Goal: Information Seeking & Learning: Check status

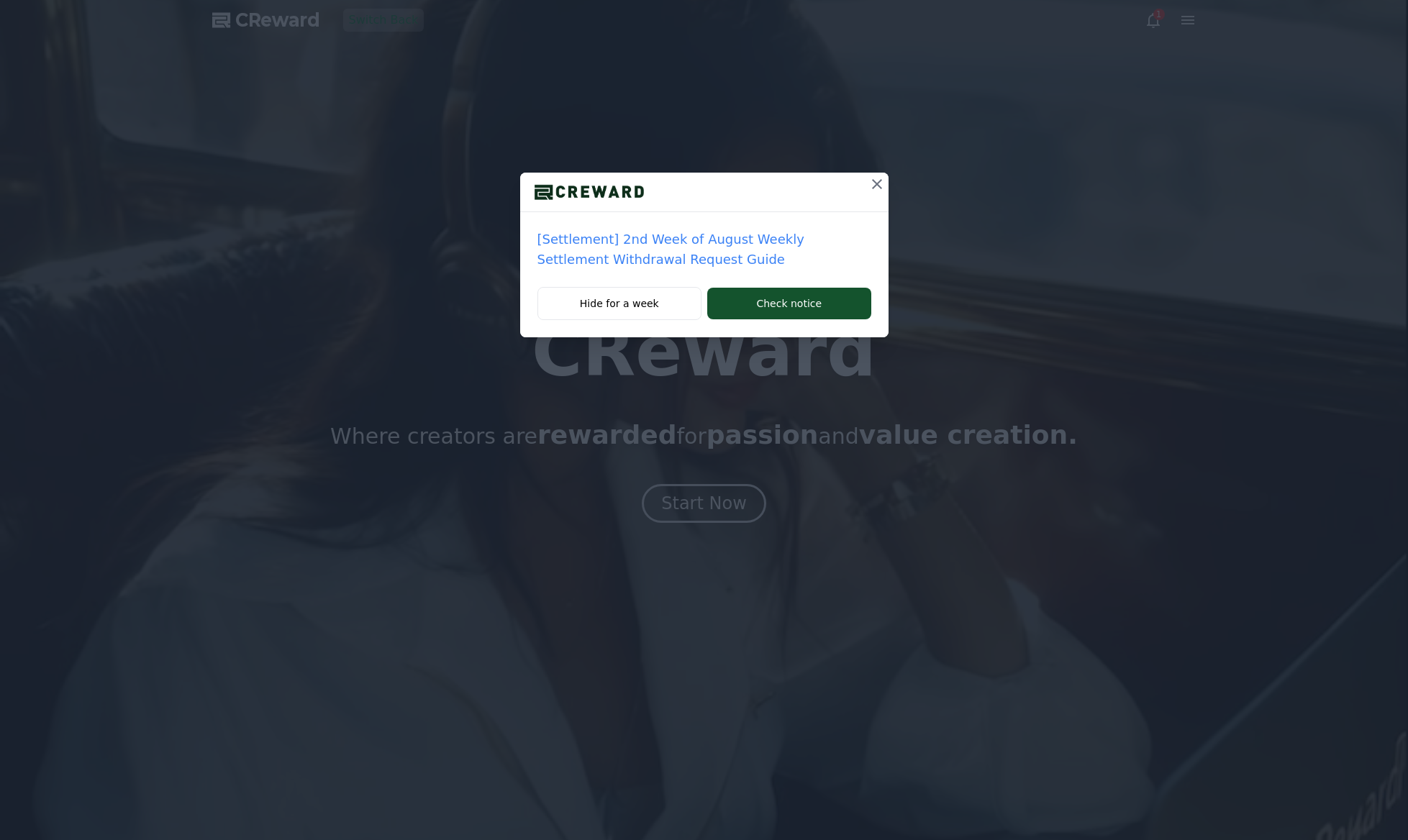
click at [880, 186] on icon at bounding box center [877, 185] width 18 height 18
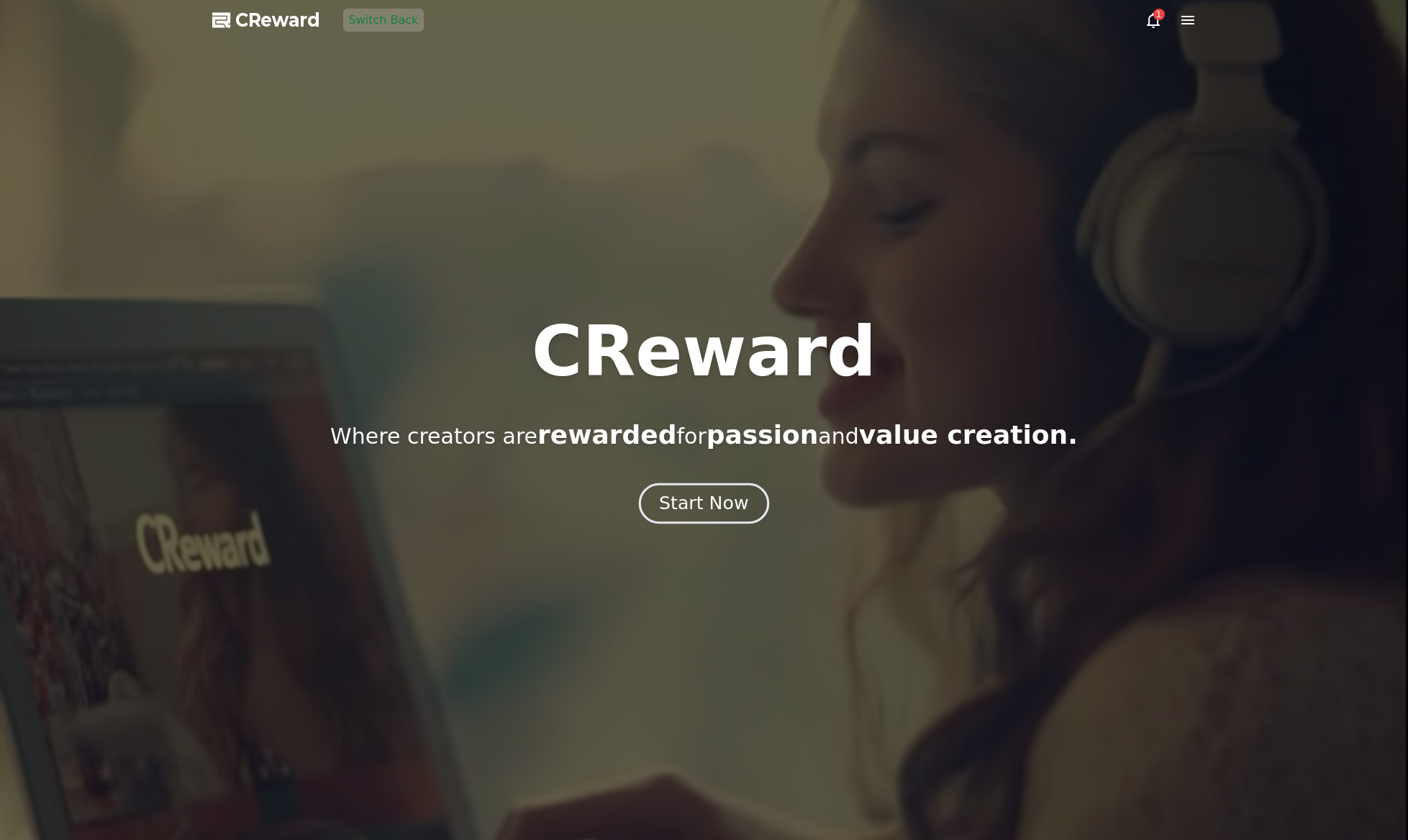
click at [688, 508] on div "Start Now" at bounding box center [704, 503] width 89 height 24
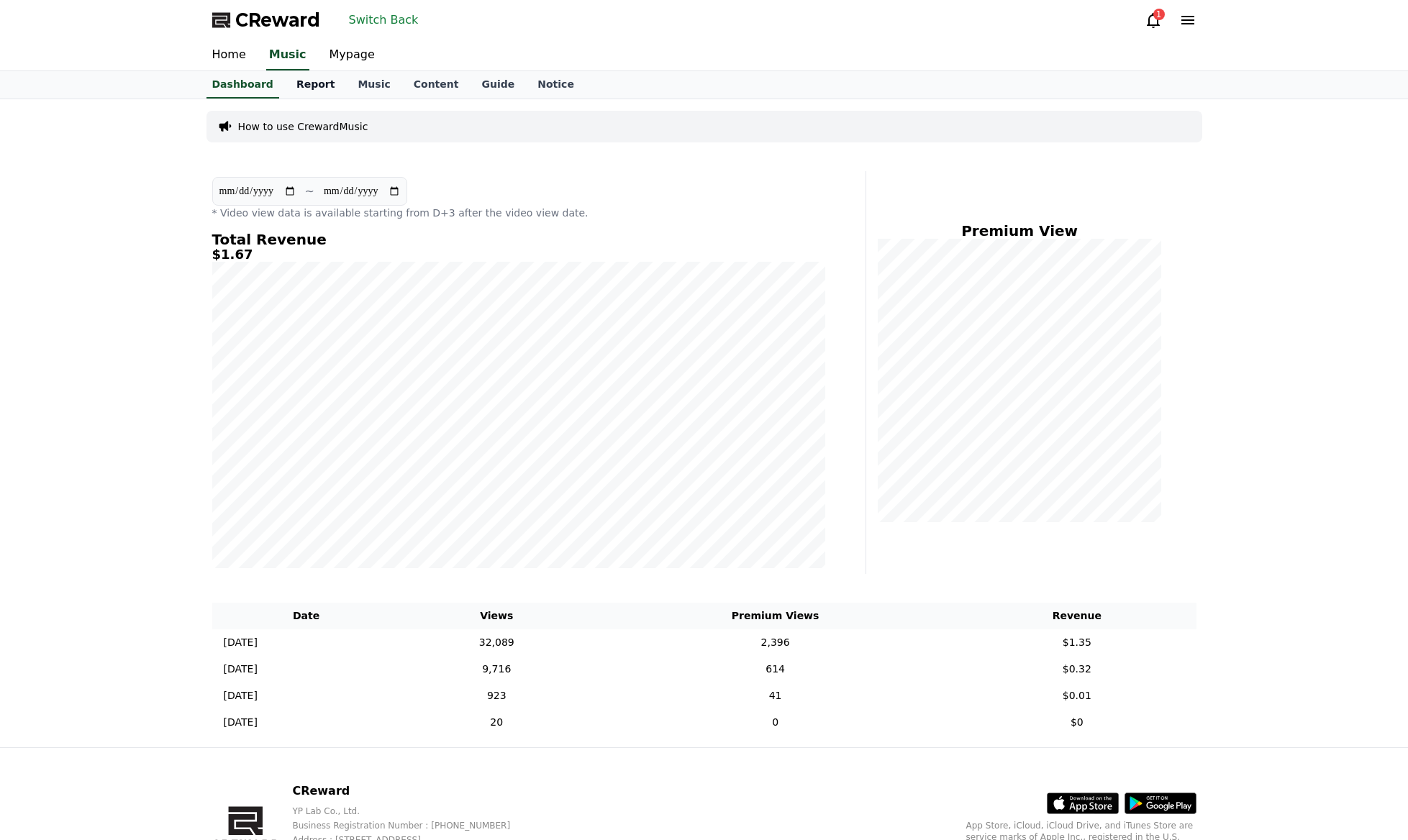
click at [305, 94] on link "Report" at bounding box center [316, 84] width 62 height 27
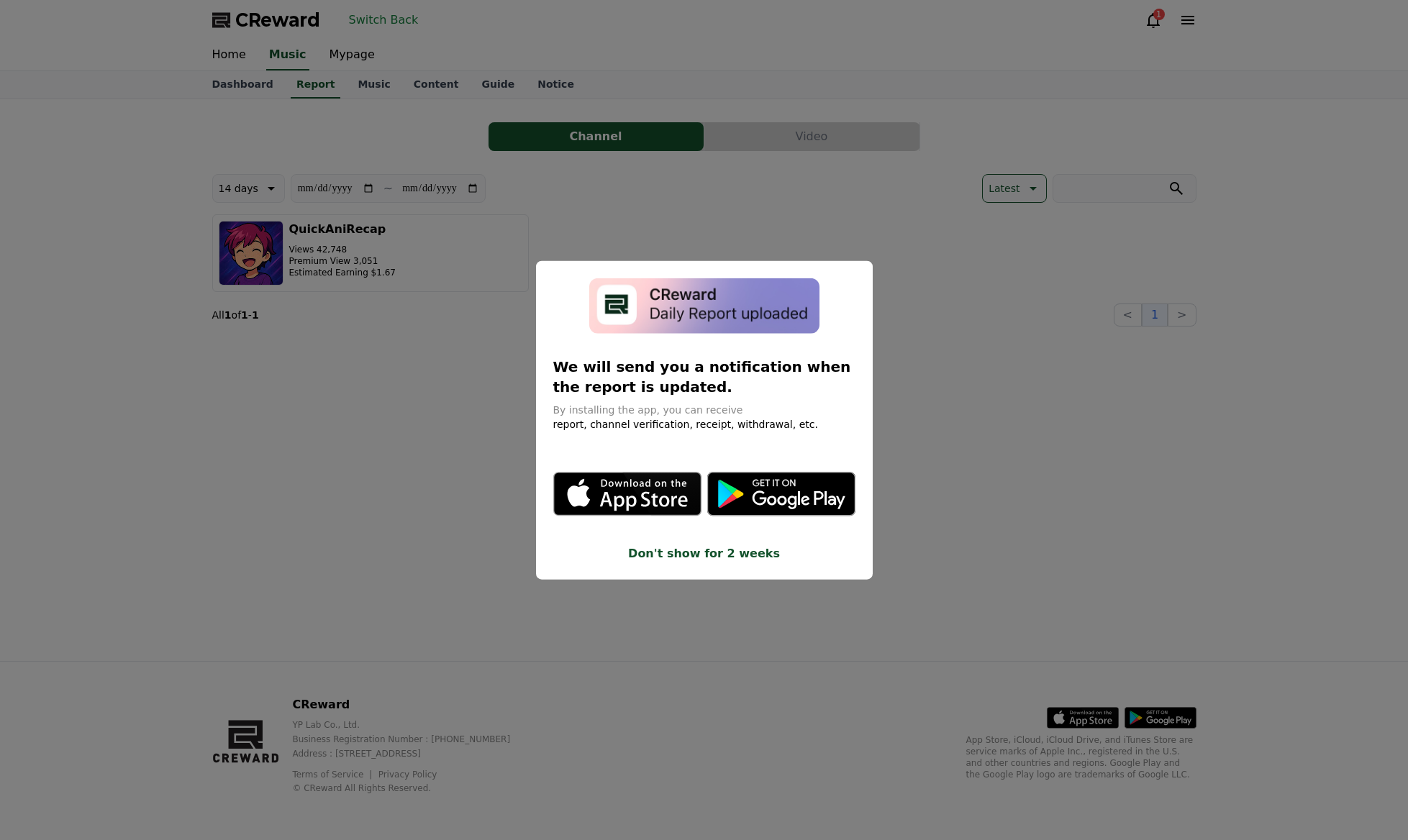
click at [858, 194] on button "close modal" at bounding box center [704, 420] width 1408 height 840
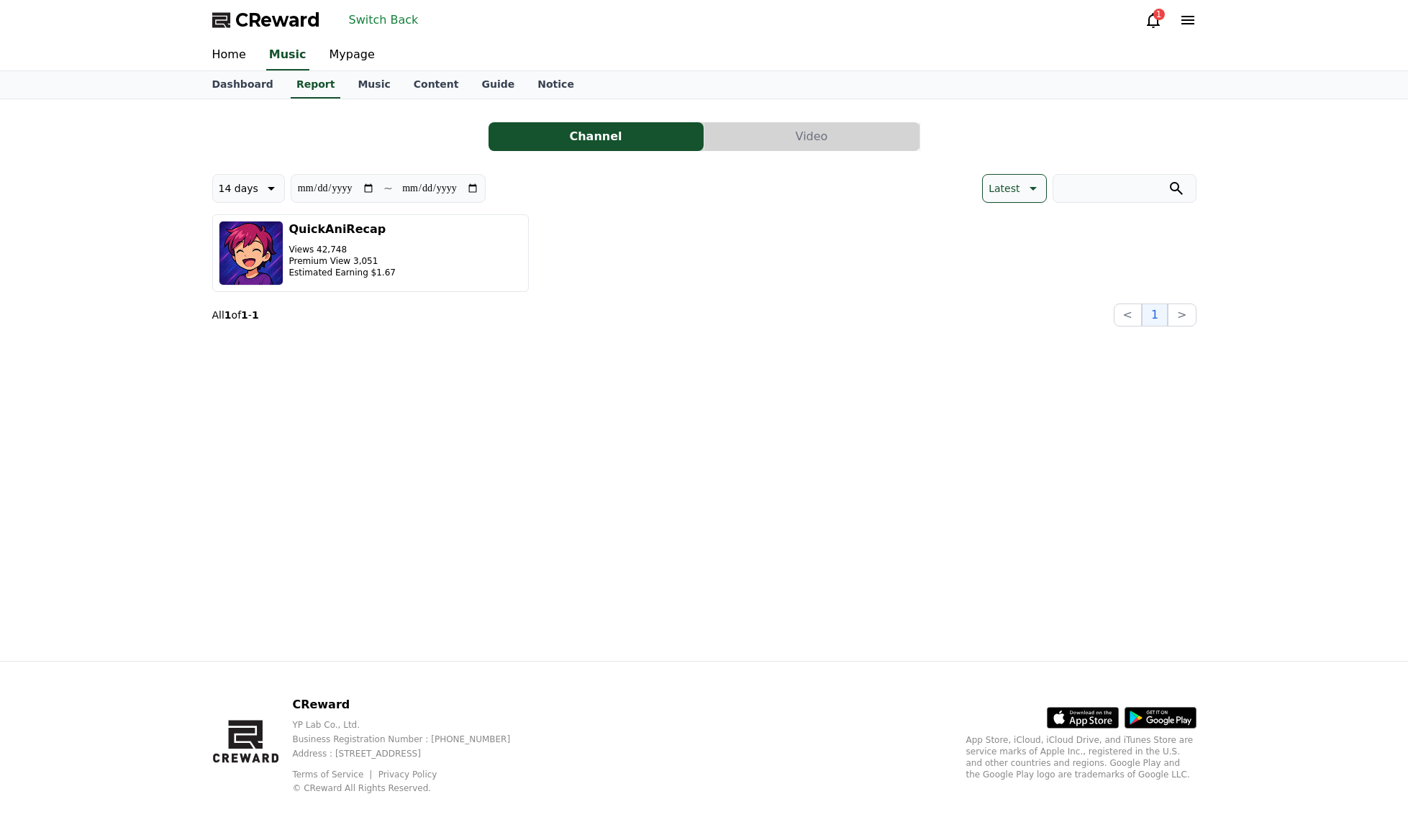
click at [799, 136] on button "Video" at bounding box center [812, 136] width 215 height 29
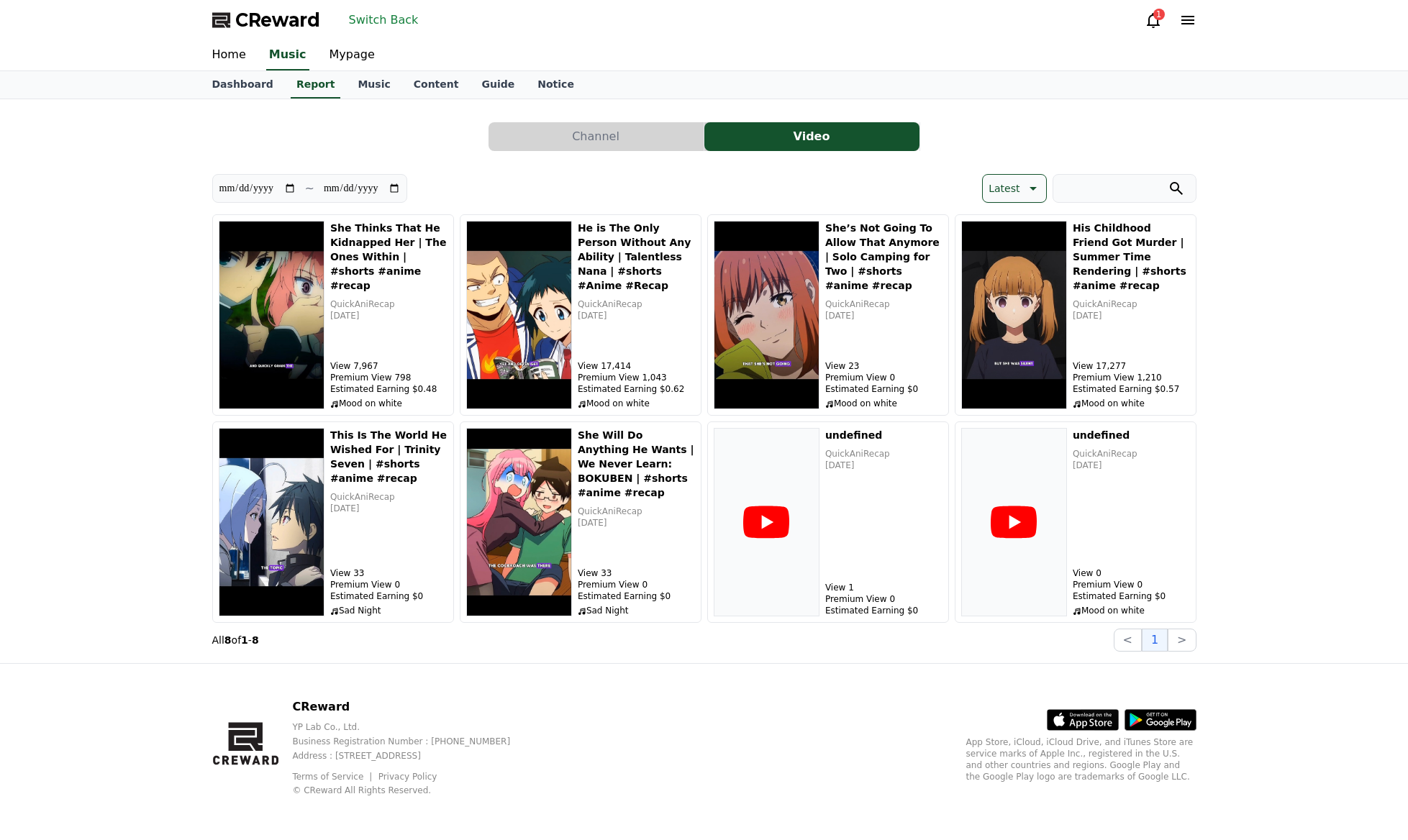
click at [1026, 182] on icon at bounding box center [1032, 189] width 18 height 18
click at [1033, 269] on button "View Count" at bounding box center [1019, 264] width 68 height 32
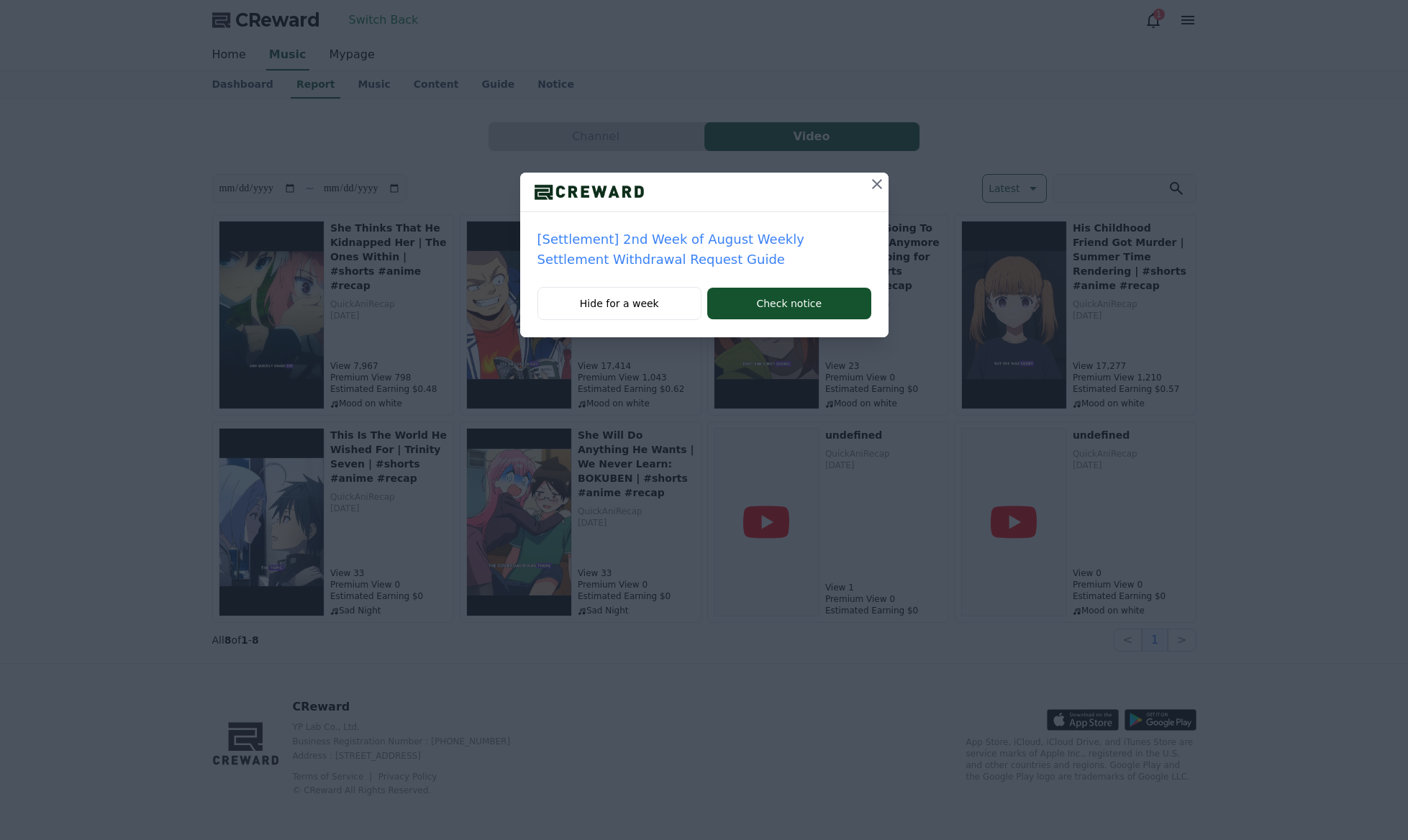
click at [875, 179] on icon at bounding box center [877, 185] width 18 height 18
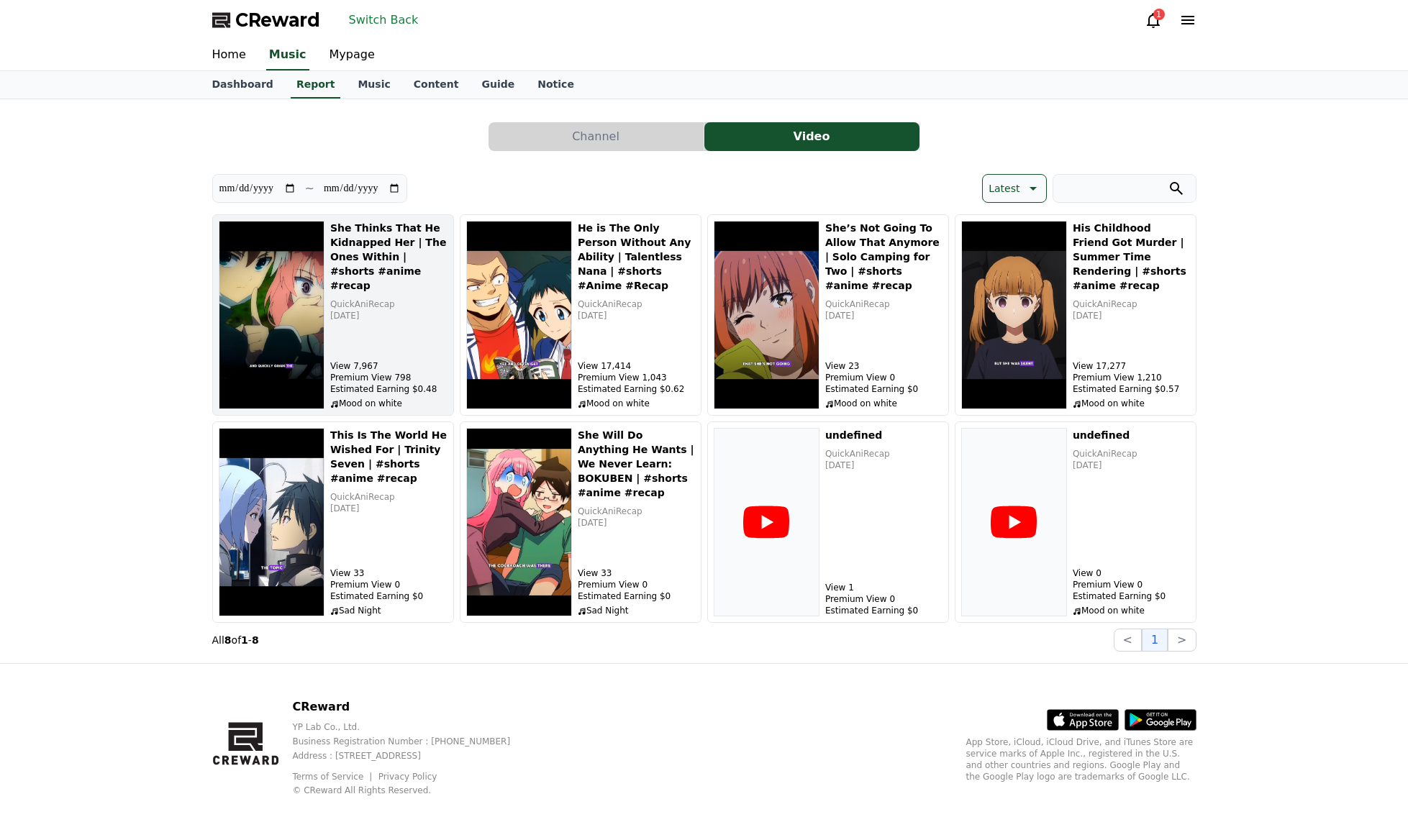
click at [396, 339] on div "She Thinks That He Kidnapped Her | The Ones Within | #shorts #anime #recap Quic…" at bounding box center [389, 314] width 117 height 188
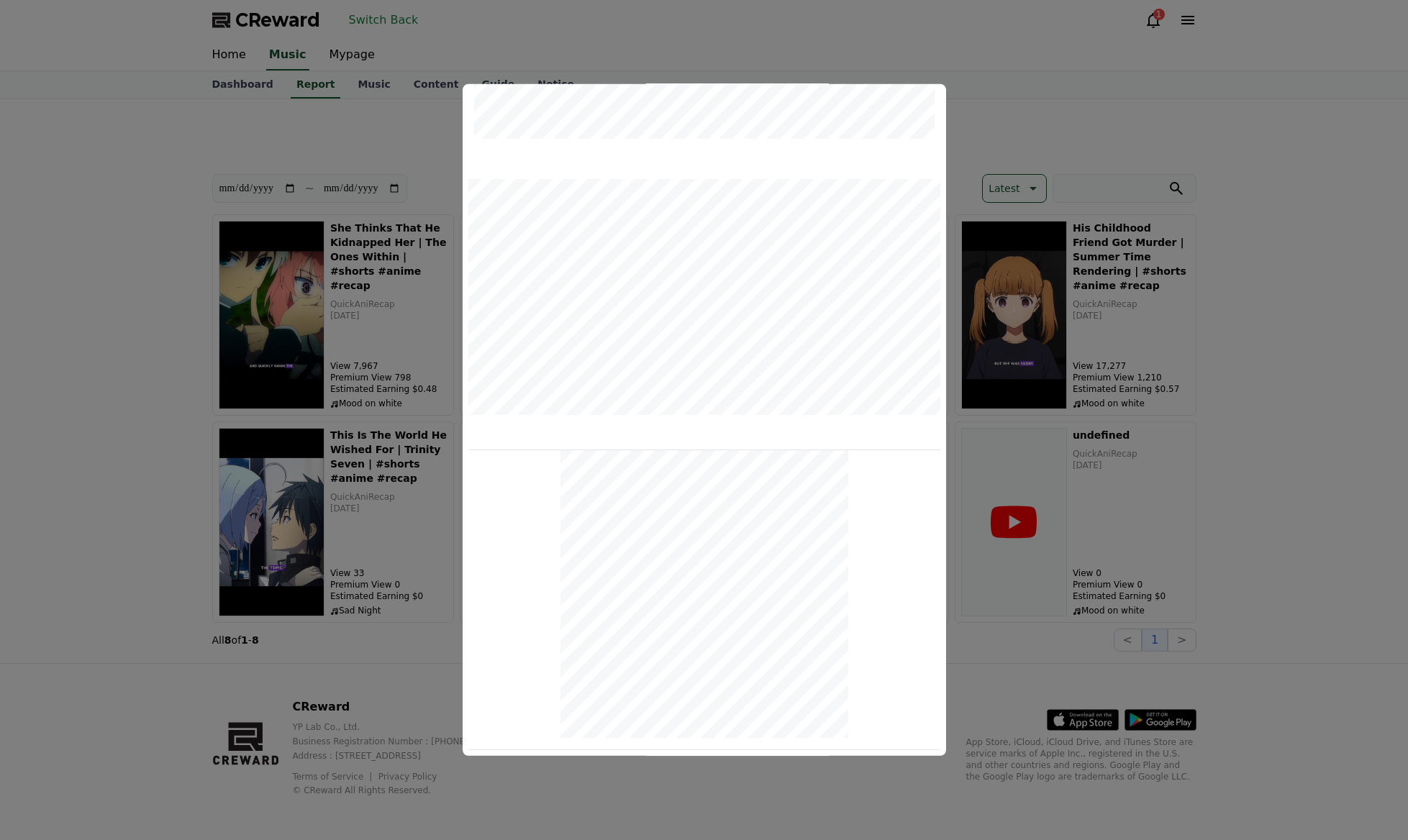
scroll to position [2, 0]
click at [1296, 497] on button "close modal" at bounding box center [704, 420] width 1408 height 840
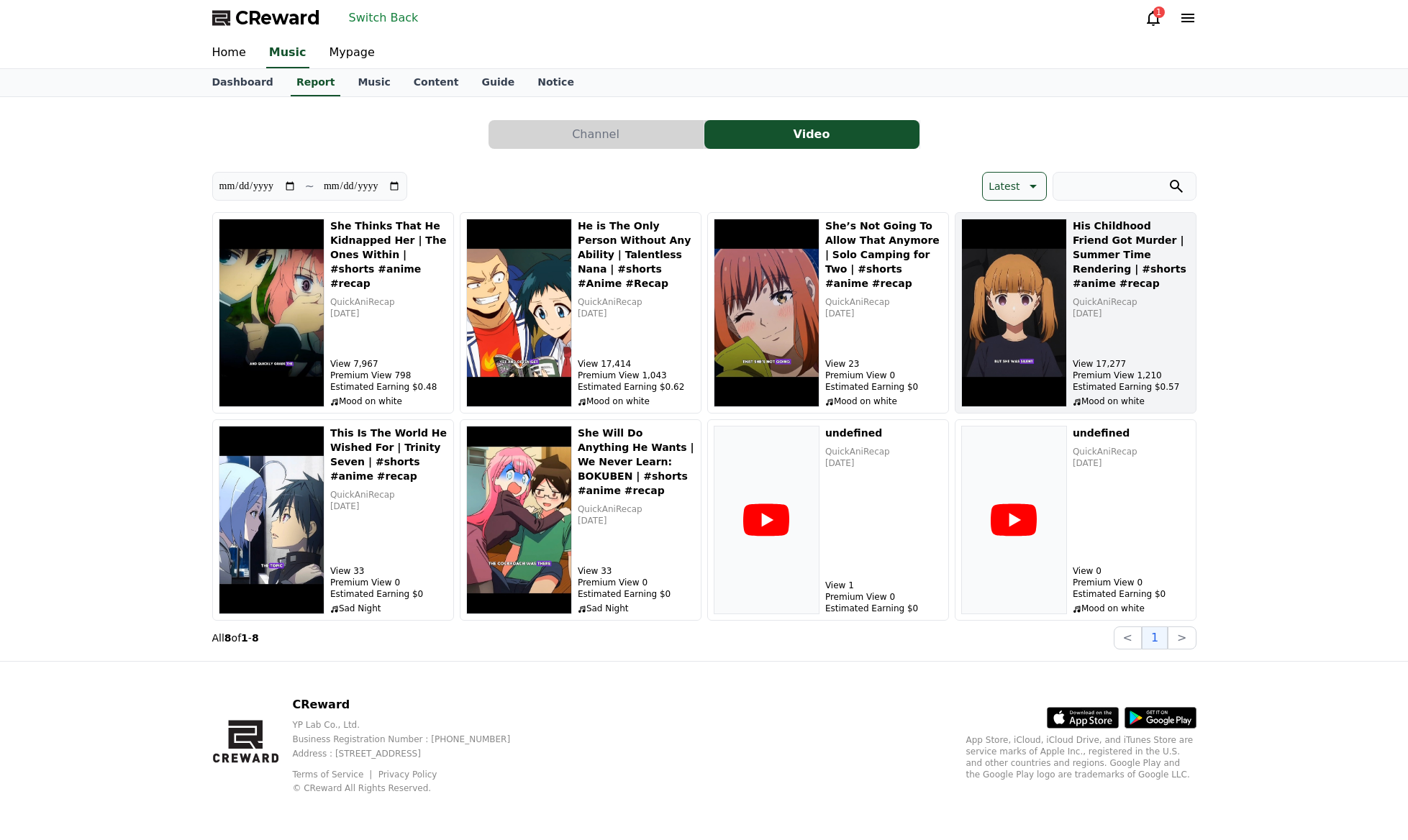
click at [1149, 349] on div "His Childhood Friend Got Murder | Summer Time Rendering | #shorts #anime #recap…" at bounding box center [1131, 312] width 117 height 188
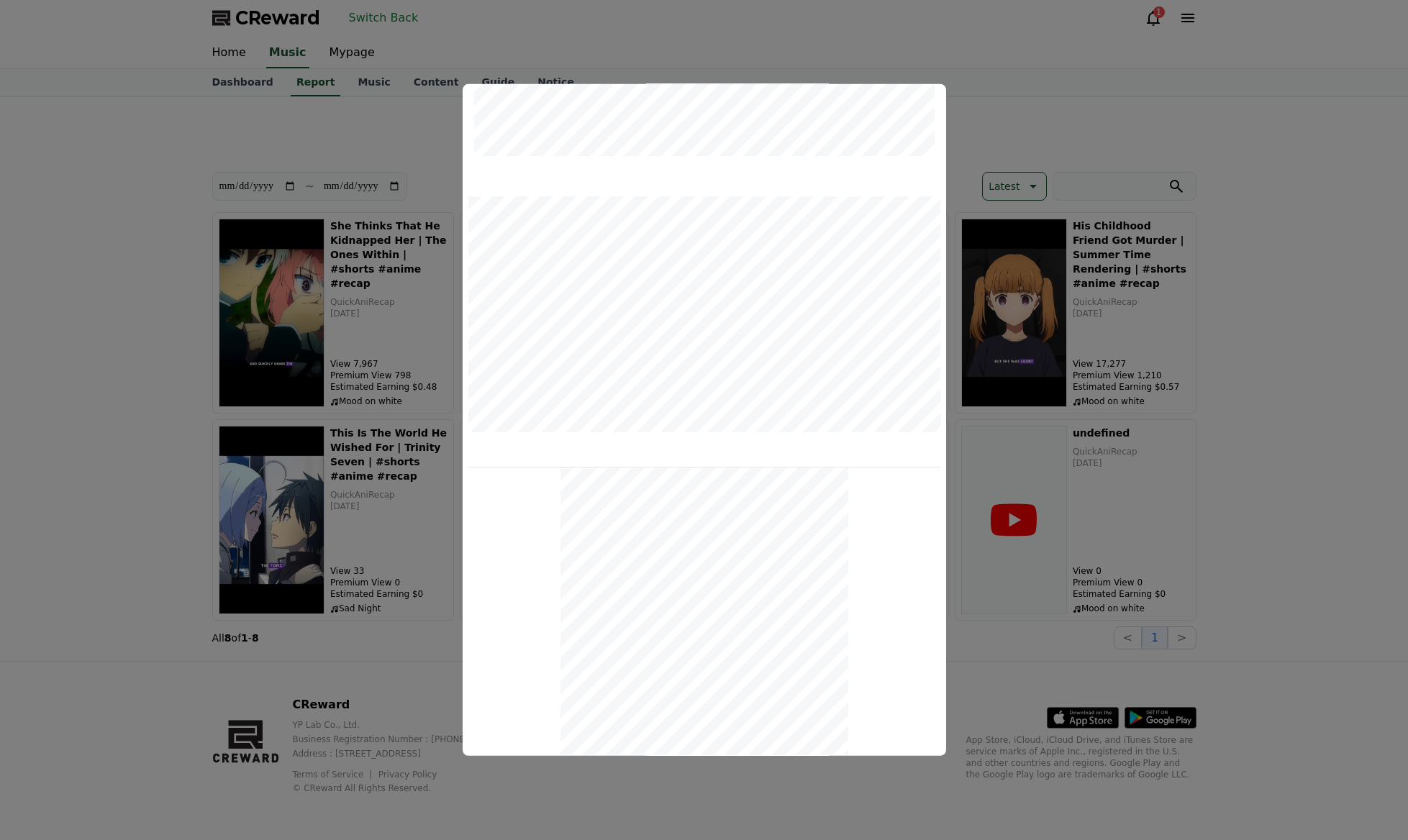
scroll to position [354, 0]
click at [1264, 549] on button "close modal" at bounding box center [704, 420] width 1408 height 840
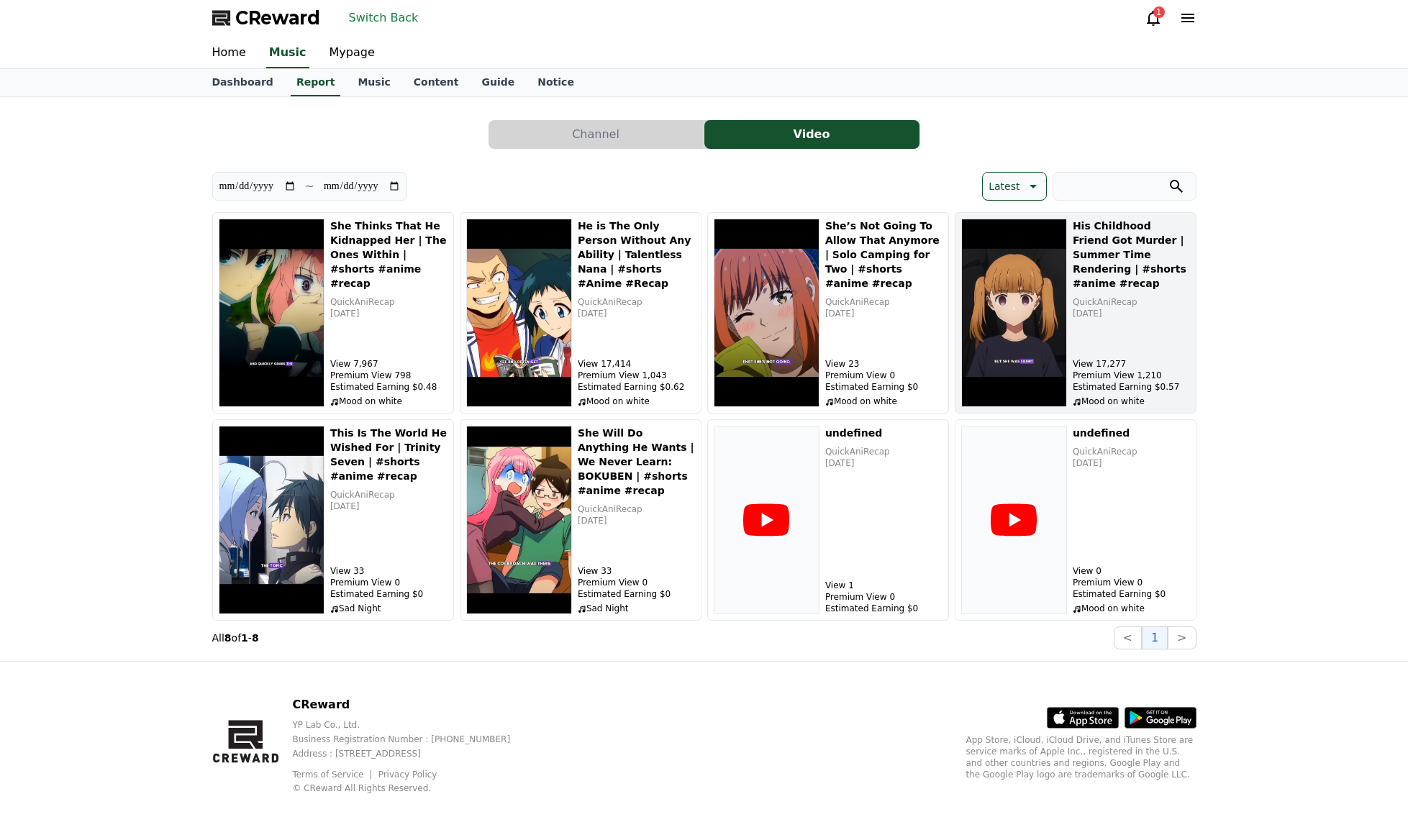
scroll to position [0, 0]
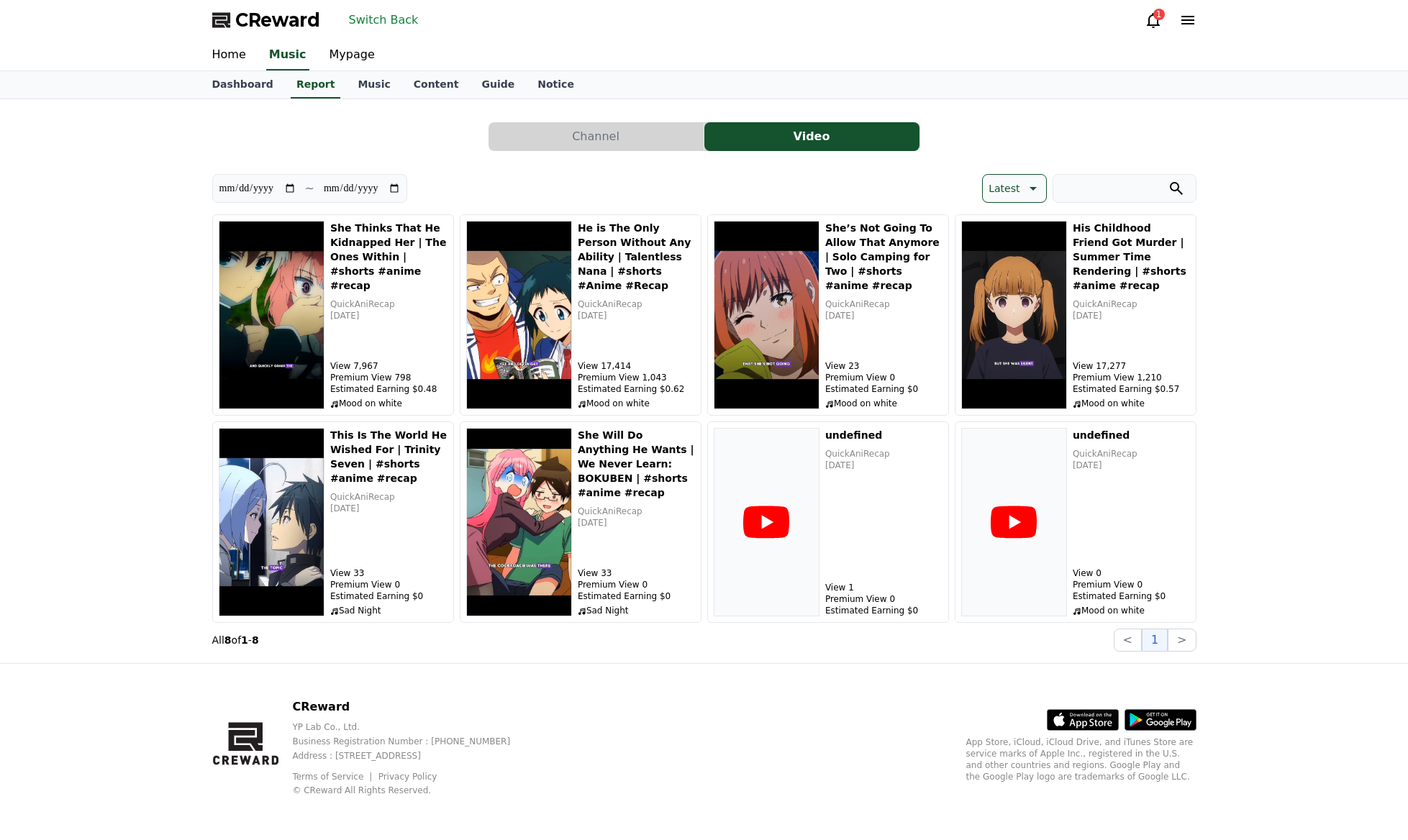
click at [1218, 156] on div "**********" at bounding box center [704, 381] width 1408 height 564
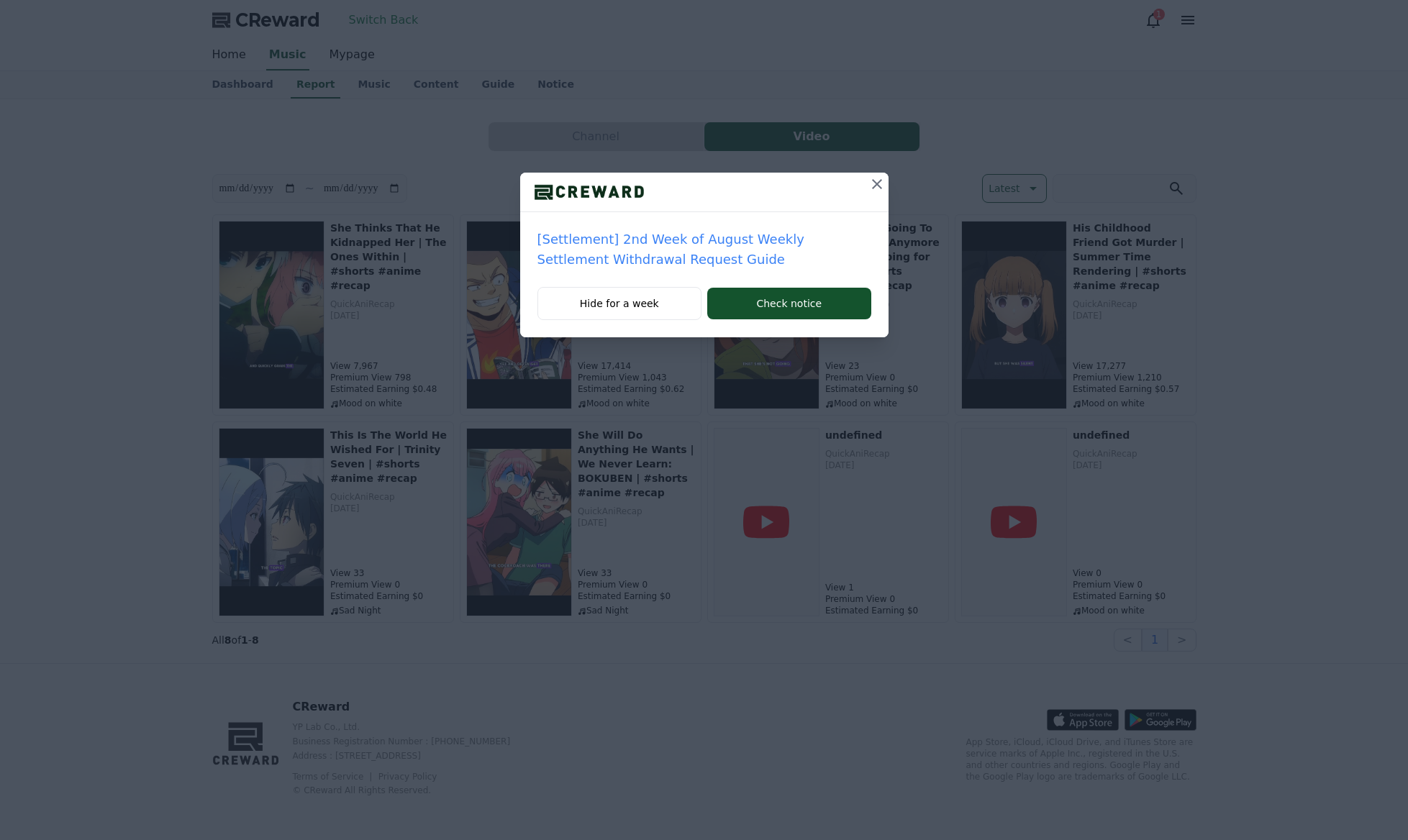
click at [388, 26] on div "[Settlement] 2nd Week of August Weekly Settlement Withdrawal Request Guide Hide…" at bounding box center [704, 180] width 1408 height 360
click at [885, 188] on icon at bounding box center [877, 185] width 18 height 18
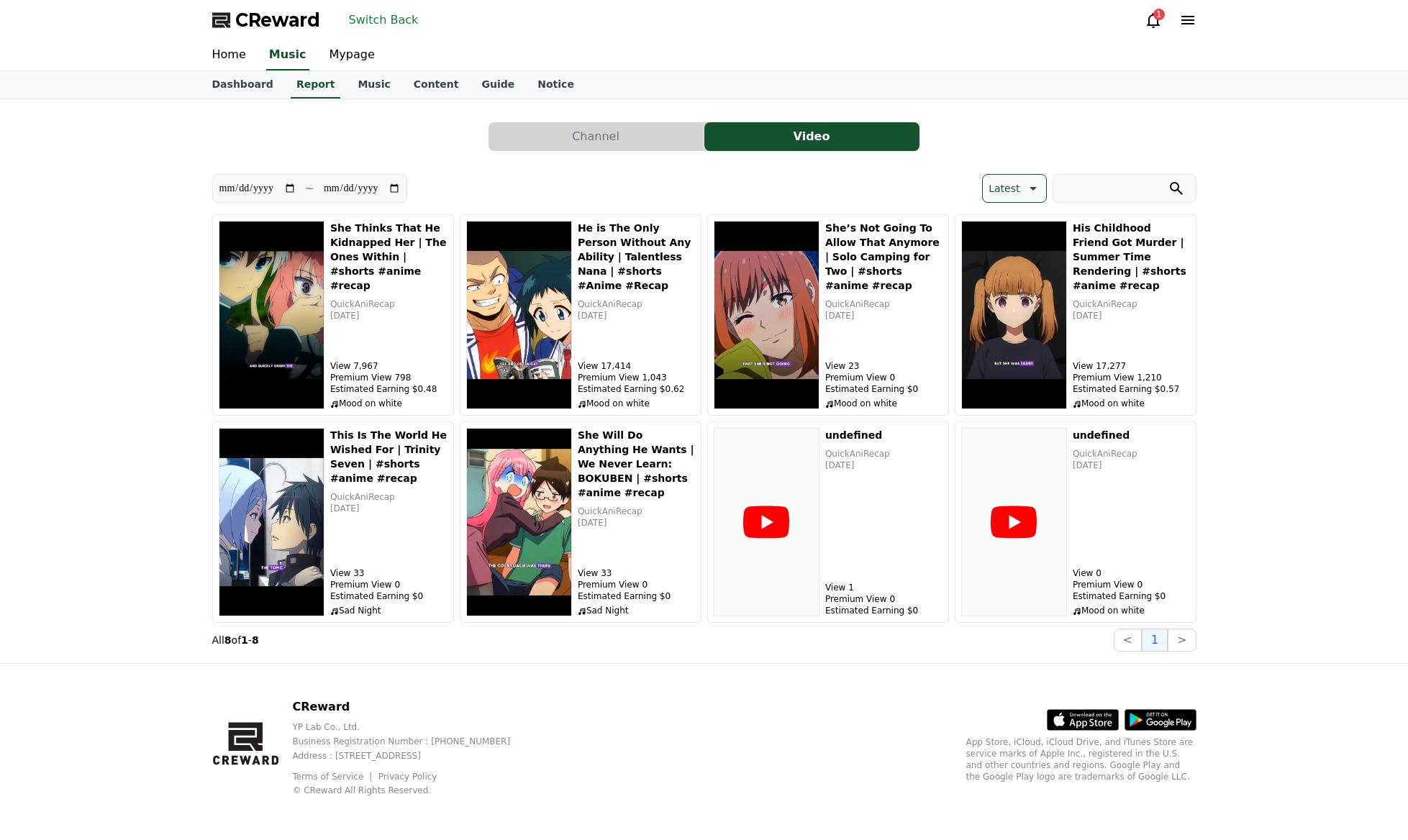
click at [391, 22] on button "Switch Back" at bounding box center [383, 20] width 81 height 23
